Goal: Book appointment/travel/reservation

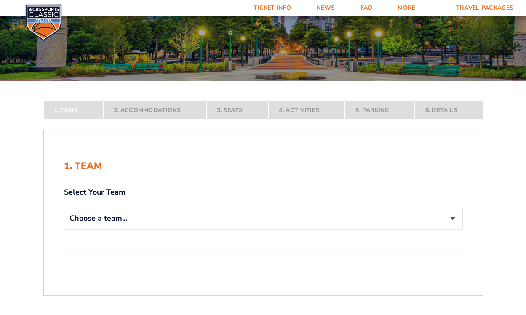
scroll to position [89, 0]
click at [454, 217] on select "Choose a team... [US_STATE] Wildcats [US_STATE] State Buckeyes [US_STATE] Tar H…" at bounding box center [263, 218] width 398 height 21
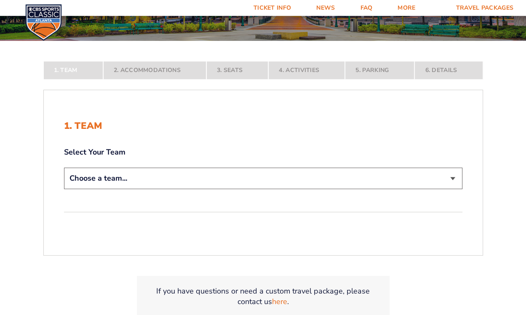
scroll to position [133, 0]
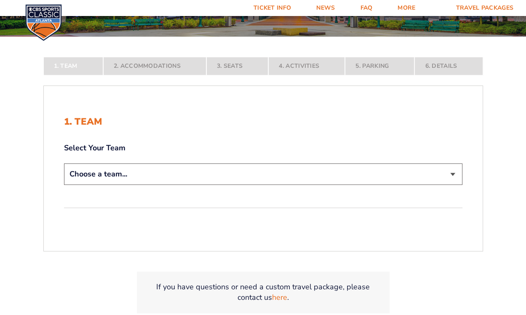
select select "12757"
click option "[US_STATE] State Buckeyes" at bounding box center [0, 0] width 0 height 0
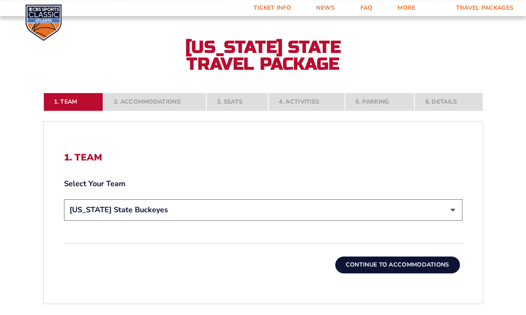
scroll to position [178, 0]
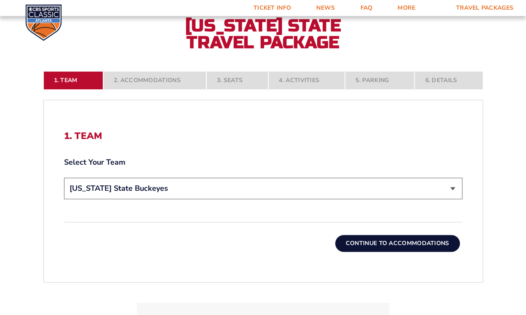
click at [360, 239] on button "Continue To Accommodations" at bounding box center [397, 243] width 125 height 17
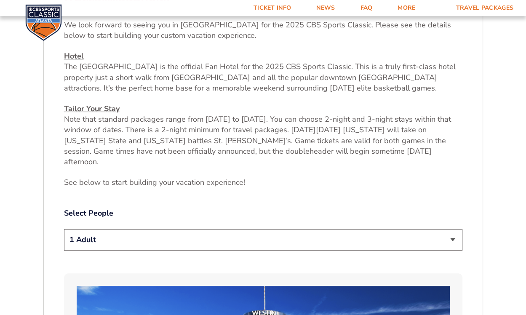
scroll to position [326, 0]
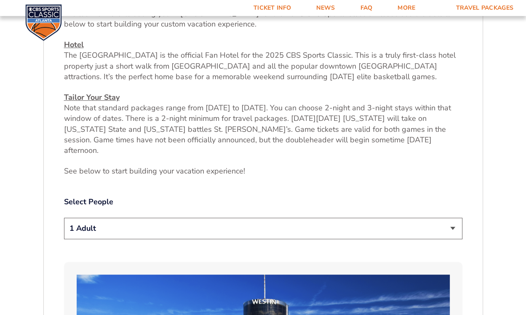
click at [64, 218] on select "1 Adult 2 Adults 3 Adults 4 Adults 2 Adults + 1 Child 2 Adults + 2 Children 2 A…" at bounding box center [263, 228] width 398 height 21
click at [453, 218] on select "1 Adult 2 Adults 3 Adults 4 Adults 2 Adults + 1 Child 2 Adults + 2 Children 2 A…" at bounding box center [263, 228] width 398 height 21
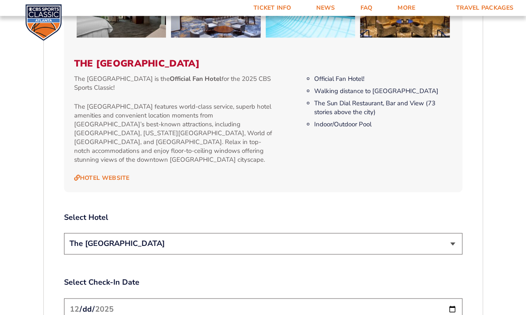
scroll to position [860, 0]
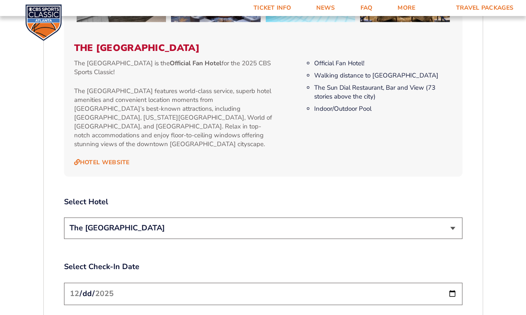
click at [452, 217] on select "The [GEOGRAPHIC_DATA]" at bounding box center [263, 227] width 398 height 21
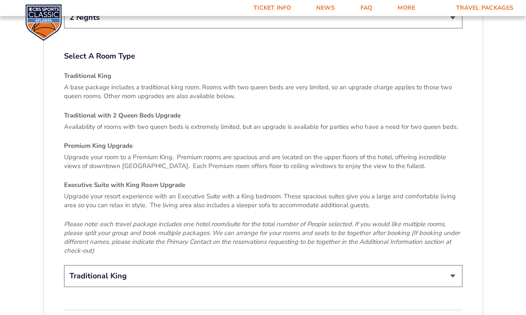
scroll to position [1216, 0]
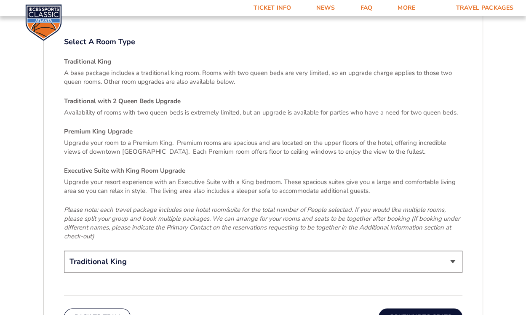
click at [452, 251] on select "Traditional King Traditional with 2 Queen Beds Upgrade (+$45 per night) Premium…" at bounding box center [263, 261] width 398 height 21
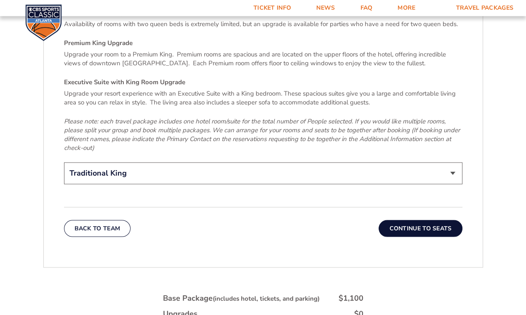
scroll to position [1304, 0]
click at [446, 219] on button "Continue To Seats" at bounding box center [420, 227] width 83 height 17
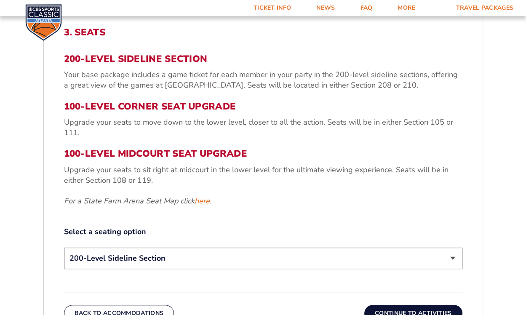
scroll to position [282, 0]
click at [64, 247] on select "200-Level Sideline Section 100-Level Corner Seat Upgrade (+$120 per person) 100…" at bounding box center [263, 257] width 398 height 21
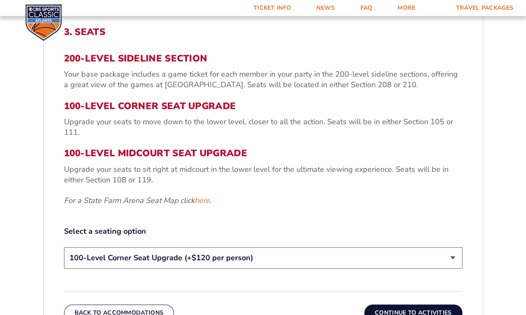
click option "100-Level Corner Seat Upgrade (+$120 per person)" at bounding box center [0, 0] width 0 height 0
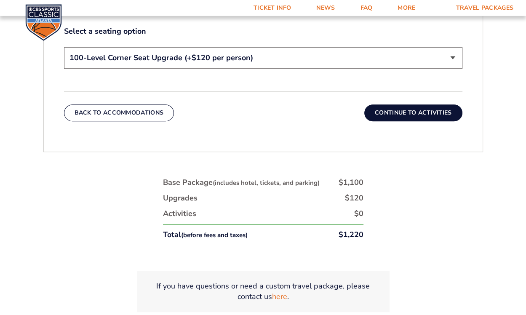
scroll to position [460, 0]
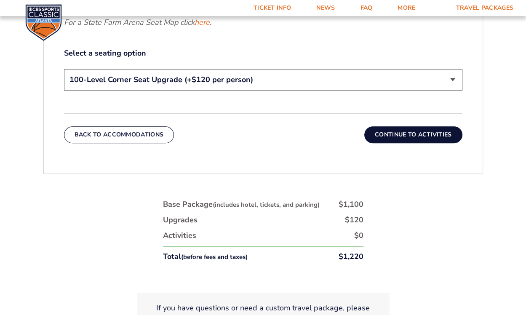
click at [64, 69] on select "200-Level Sideline Section 100-Level Corner Seat Upgrade (+$120 per person) 100…" at bounding box center [263, 79] width 398 height 21
select select "200-Level Sideline Section"
click option "200-Level Sideline Section" at bounding box center [0, 0] width 0 height 0
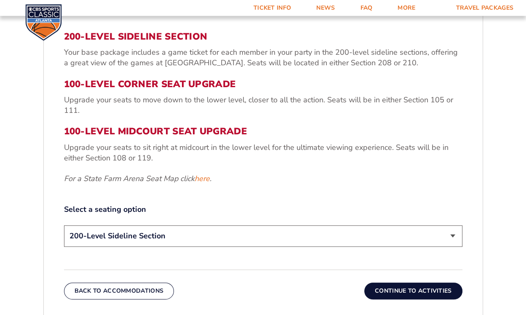
scroll to position [237, 0]
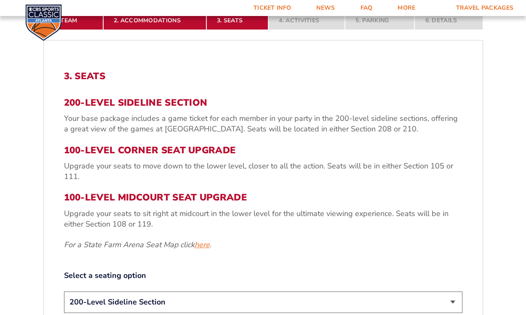
click at [200, 243] on link "here" at bounding box center [202, 245] width 15 height 11
